Goal: Information Seeking & Learning: Learn about a topic

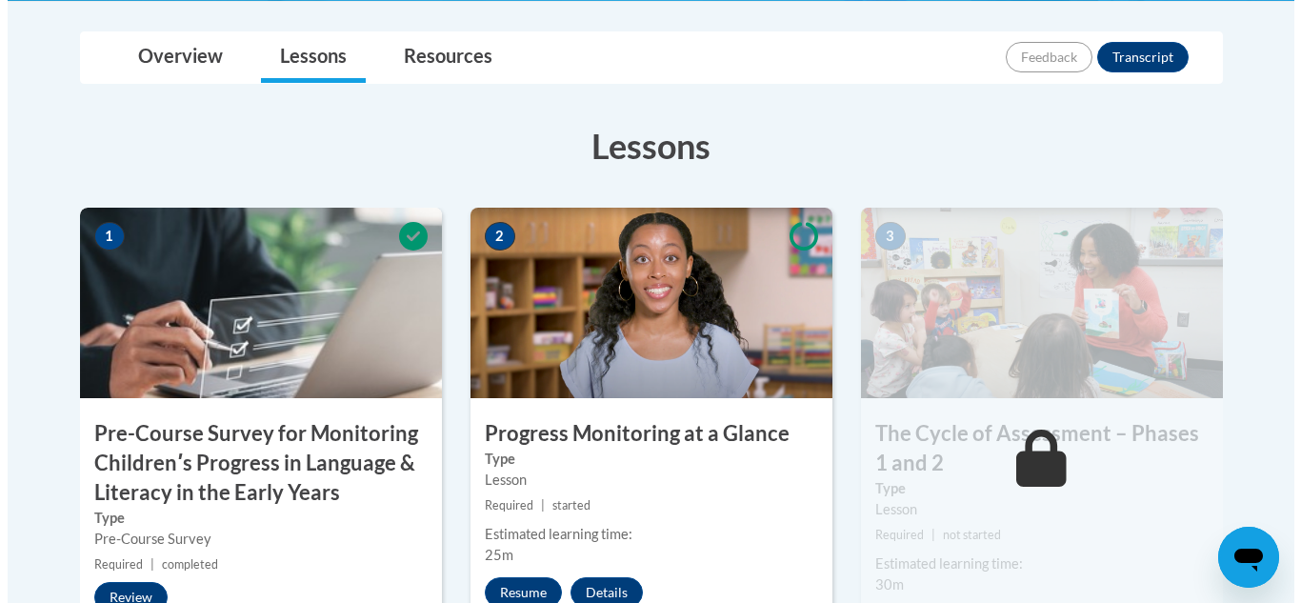
scroll to position [857, 0]
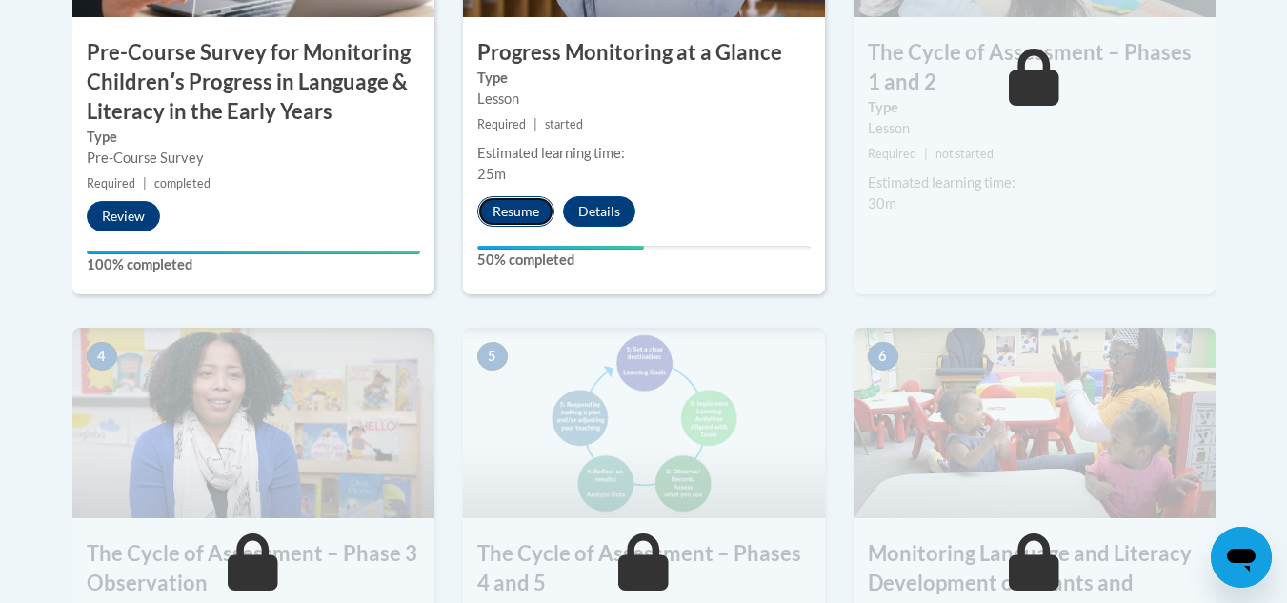
click at [521, 218] on button "Resume" at bounding box center [515, 211] width 77 height 30
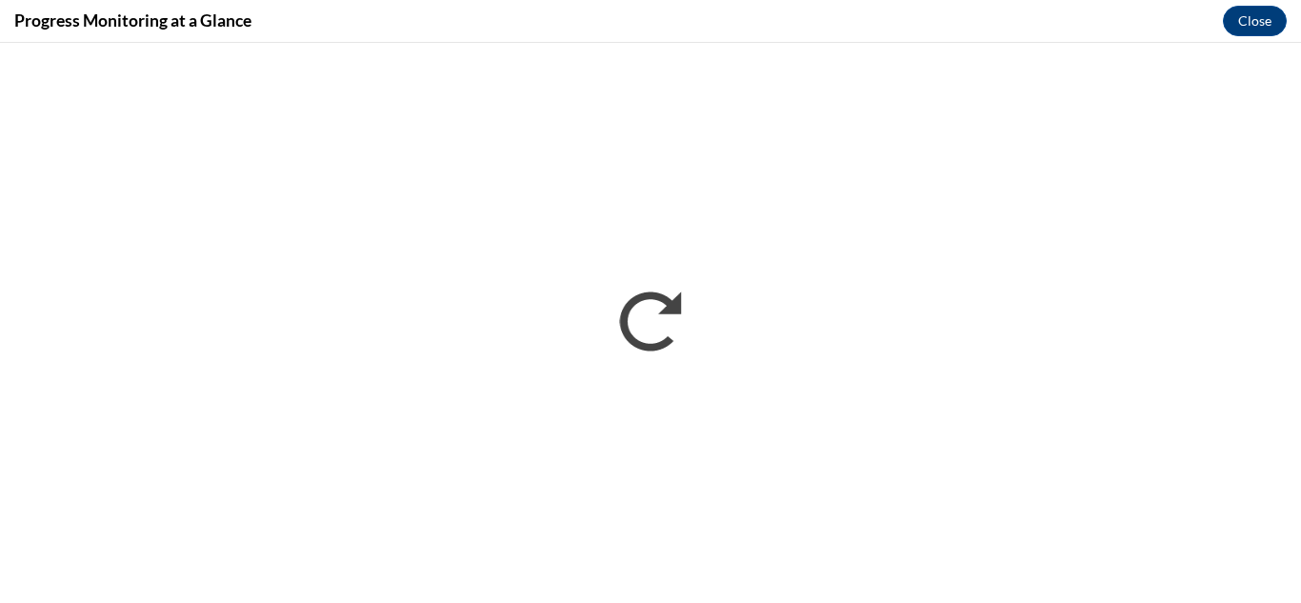
scroll to position [0, 0]
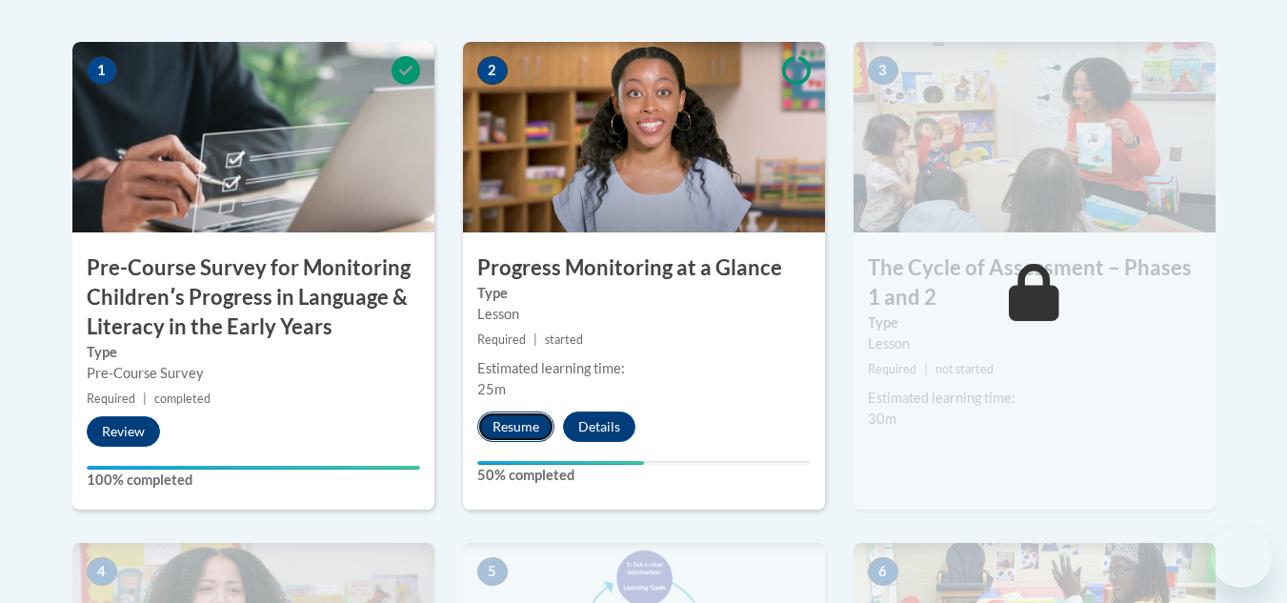
click at [531, 428] on button "Resume" at bounding box center [515, 426] width 77 height 30
